Goal: Task Accomplishment & Management: Manage account settings

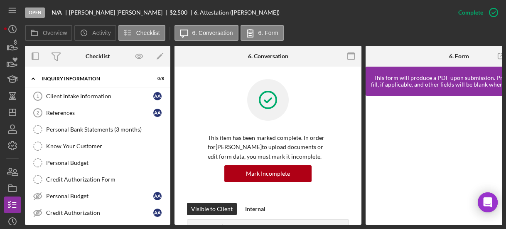
scroll to position [260, 0]
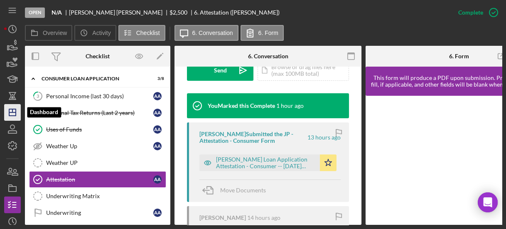
click at [12, 110] on line "button" at bounding box center [12, 110] width 0 height 3
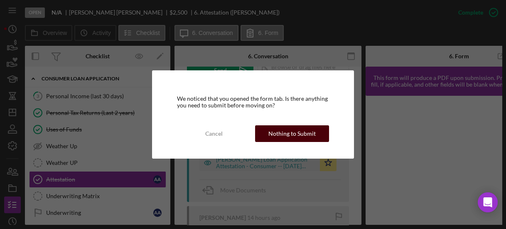
click at [262, 133] on button "Nothing to Submit" at bounding box center [292, 133] width 74 height 17
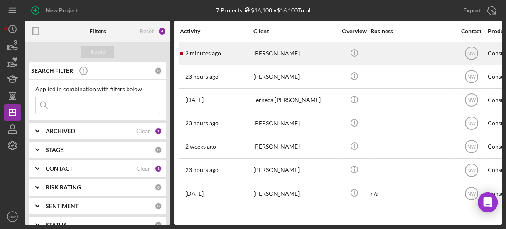
click at [242, 52] on div "2 minutes ago [PERSON_NAME]" at bounding box center [216, 53] width 73 height 22
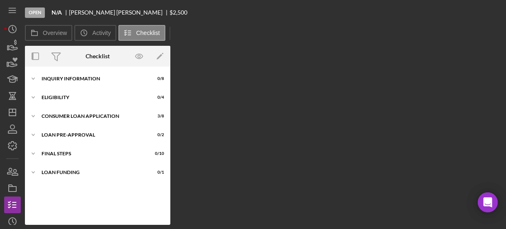
scroll to position [57, 0]
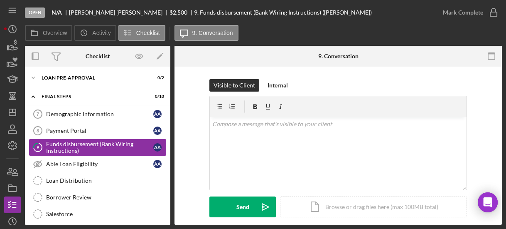
click at [86, 144] on div "Funds disbursement (Bank Wiring Instructions)" at bounding box center [99, 147] width 107 height 13
click at [190, 123] on div "Visible to Client Internal v Color teal Color pink Remove color Add row above A…" at bounding box center [338, 154] width 303 height 151
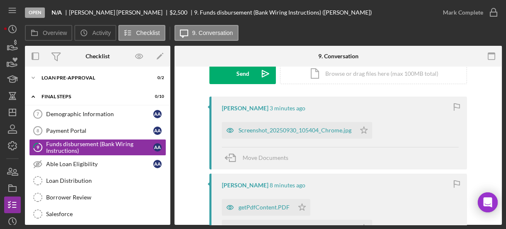
scroll to position [106, 0]
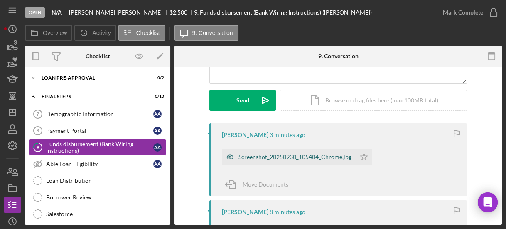
click at [255, 156] on div "Screenshot_20250930_105404_Chrome.jpg" at bounding box center [295, 156] width 113 height 7
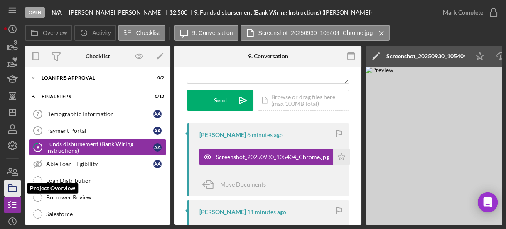
click at [16, 187] on rect "button" at bounding box center [12, 188] width 7 height 5
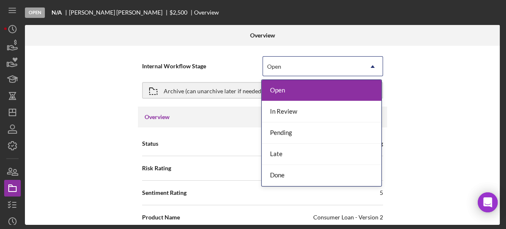
click at [281, 65] on div "Open" at bounding box center [313, 66] width 100 height 19
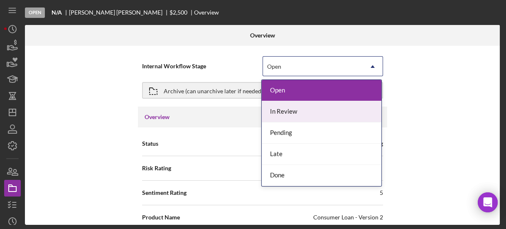
click at [287, 108] on div "In Review" at bounding box center [322, 111] width 120 height 21
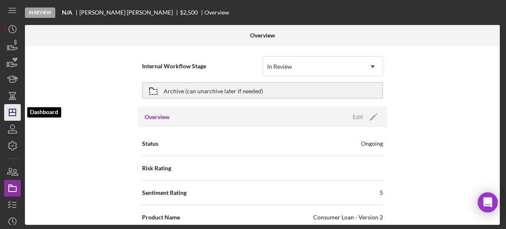
click at [13, 111] on icon "Icon/Dashboard" at bounding box center [12, 112] width 21 height 21
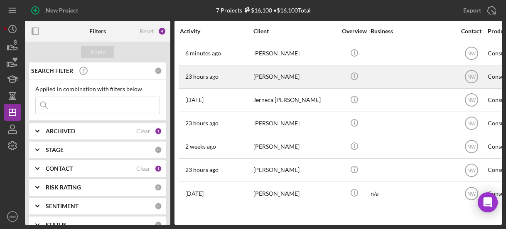
click at [267, 74] on div "[PERSON_NAME]" at bounding box center [295, 77] width 83 height 22
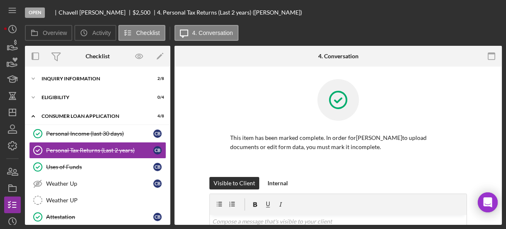
scroll to position [3, 0]
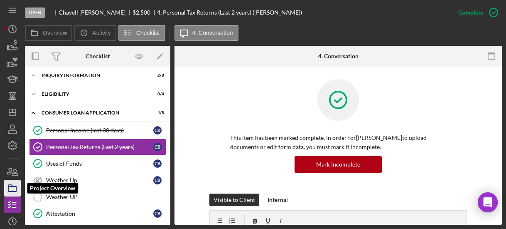
click at [16, 190] on rect "button" at bounding box center [12, 188] width 7 height 5
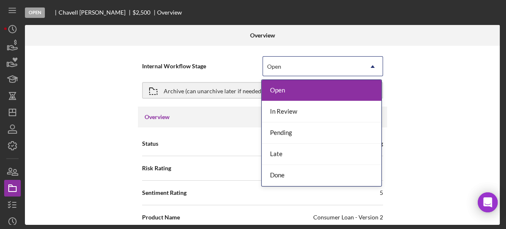
click at [276, 69] on div "Open" at bounding box center [274, 66] width 14 height 7
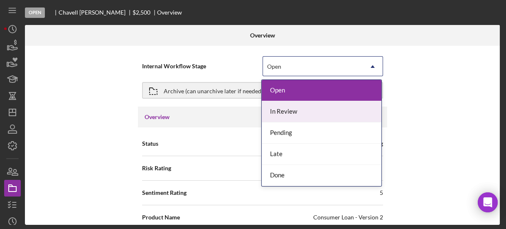
click at [274, 111] on div "In Review" at bounding box center [322, 111] width 120 height 21
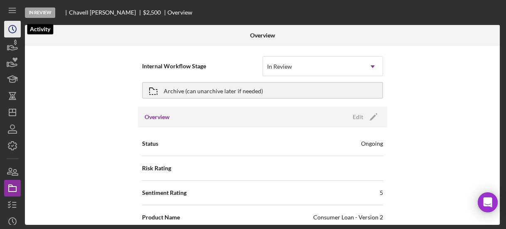
click at [10, 32] on icon "Icon/History" at bounding box center [12, 29] width 21 height 21
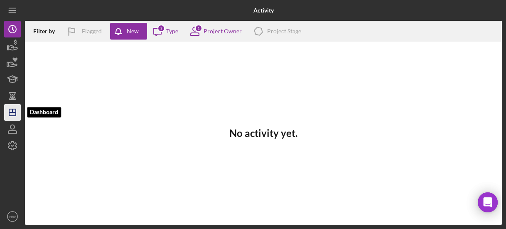
click at [15, 111] on polygon "button" at bounding box center [12, 112] width 7 height 7
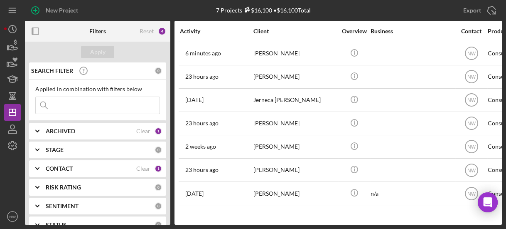
click at [348, 218] on div "Activity Client Overview Business Contact Product Category Amount Started Closi…" at bounding box center [339, 123] width 328 height 204
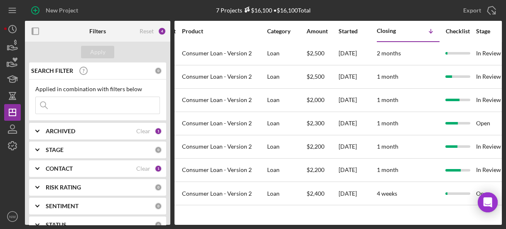
scroll to position [0, 319]
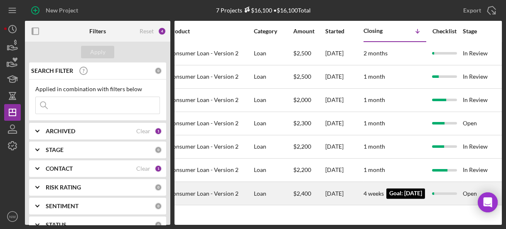
click at [369, 190] on time "4 weeks" at bounding box center [374, 193] width 20 height 7
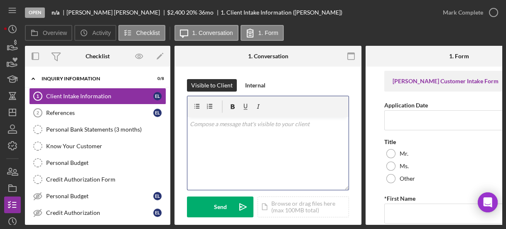
click at [225, 128] on p at bounding box center [268, 123] width 157 height 9
